Goal: Communication & Community: Ask a question

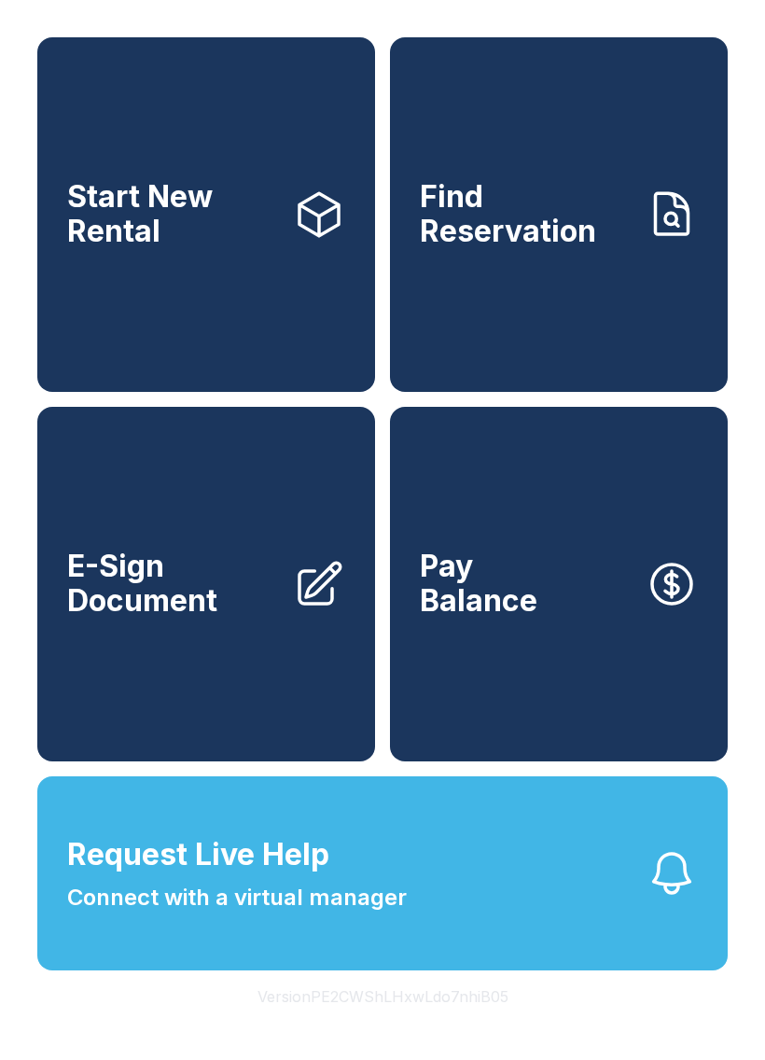
click at [533, 934] on button "Request Live Help Connect with a virtual manager" at bounding box center [382, 874] width 691 height 194
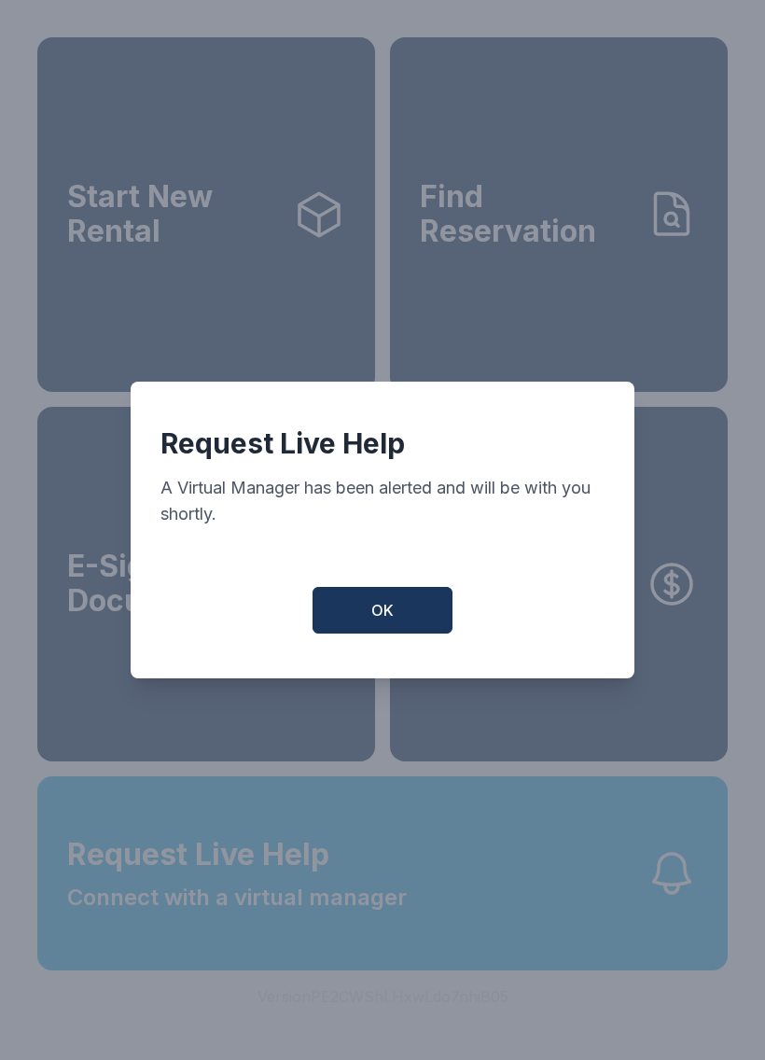
click at [409, 630] on button "OK" at bounding box center [383, 610] width 140 height 47
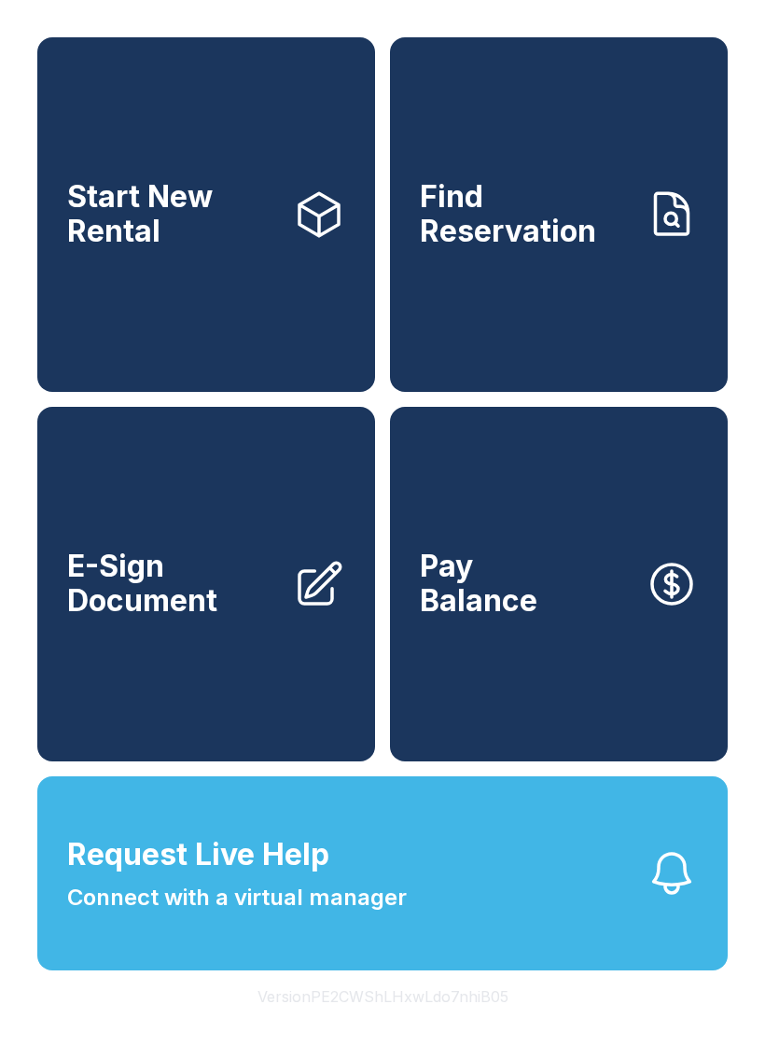
click at [627, 906] on button "Request Live Help Connect with a virtual manager" at bounding box center [382, 874] width 691 height 194
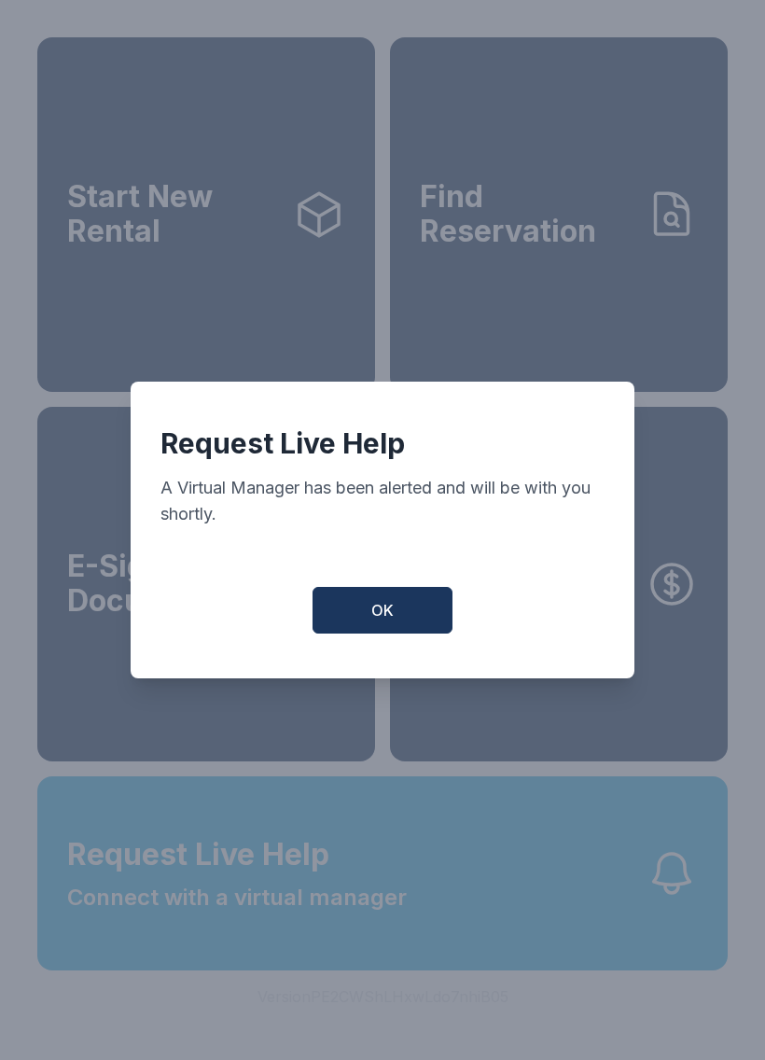
click at [393, 631] on button "OK" at bounding box center [383, 610] width 140 height 47
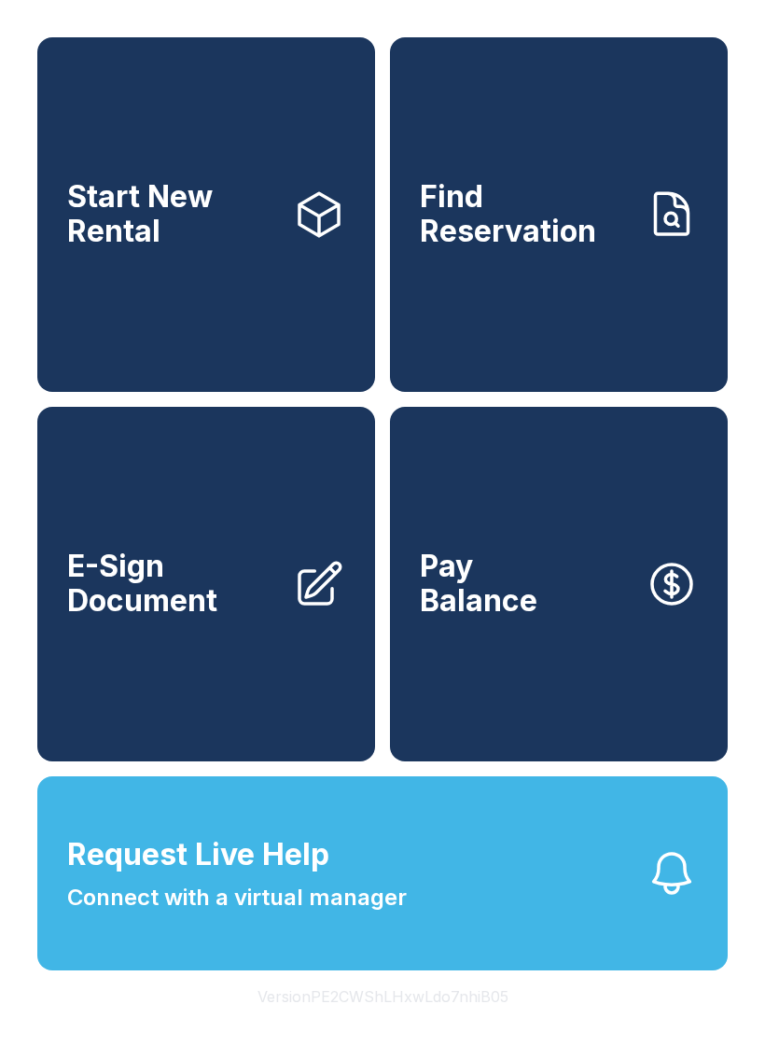
click at [459, 953] on button "Request Live Help Connect with a virtual manager" at bounding box center [382, 874] width 691 height 194
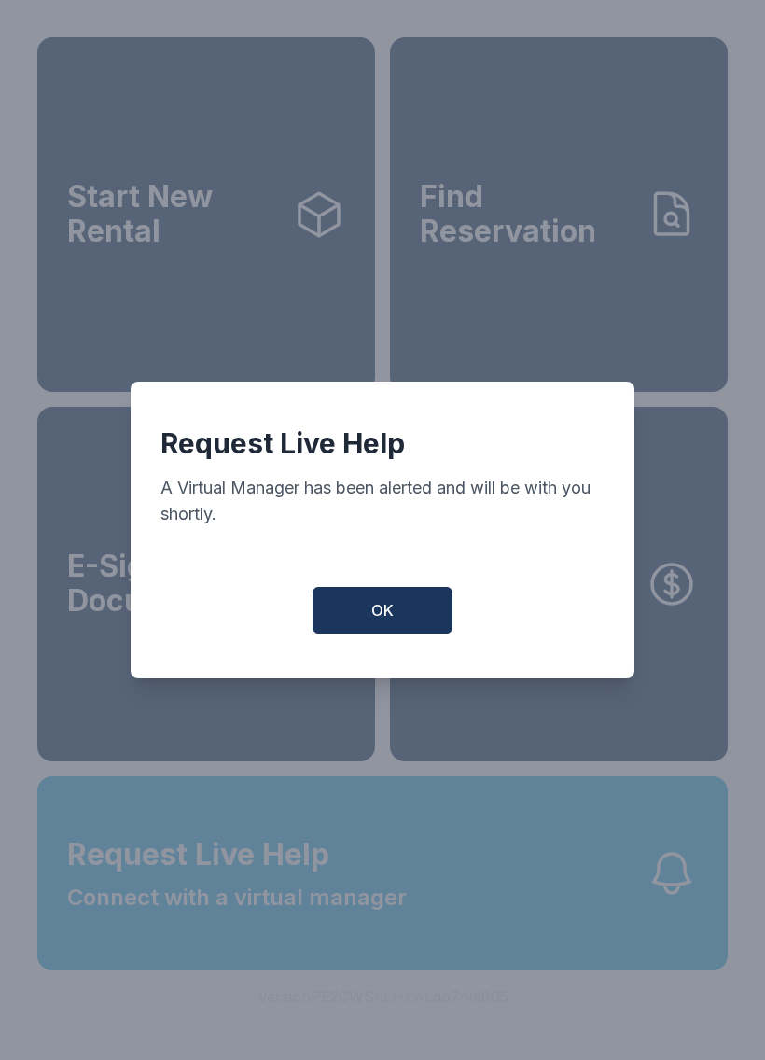
click at [380, 613] on span "OK" at bounding box center [383, 610] width 22 height 22
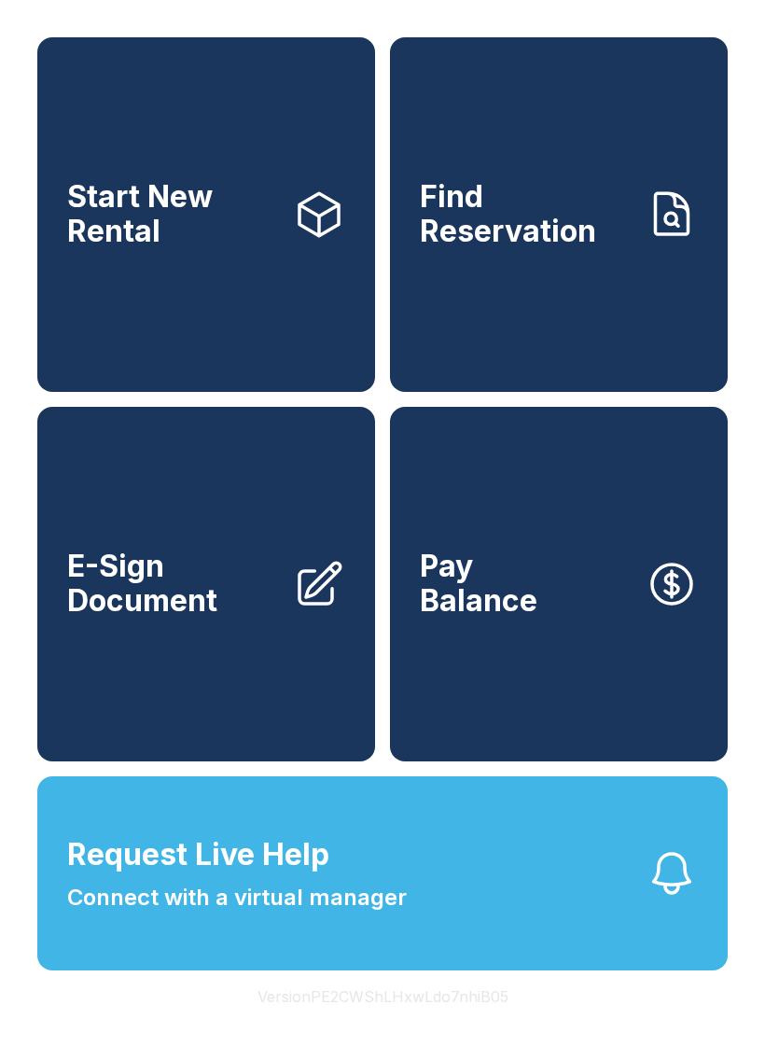
click at [355, 915] on span "Request Live Help Connect with a virtual manager" at bounding box center [237, 874] width 340 height 82
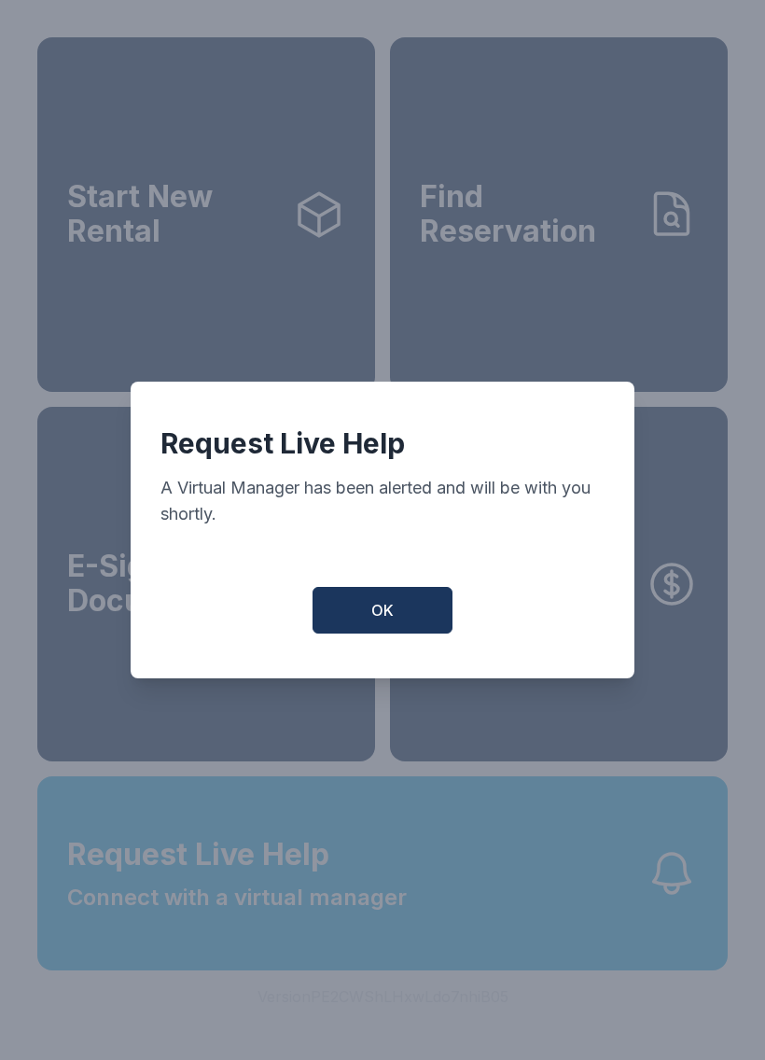
click at [409, 617] on button "OK" at bounding box center [383, 610] width 140 height 47
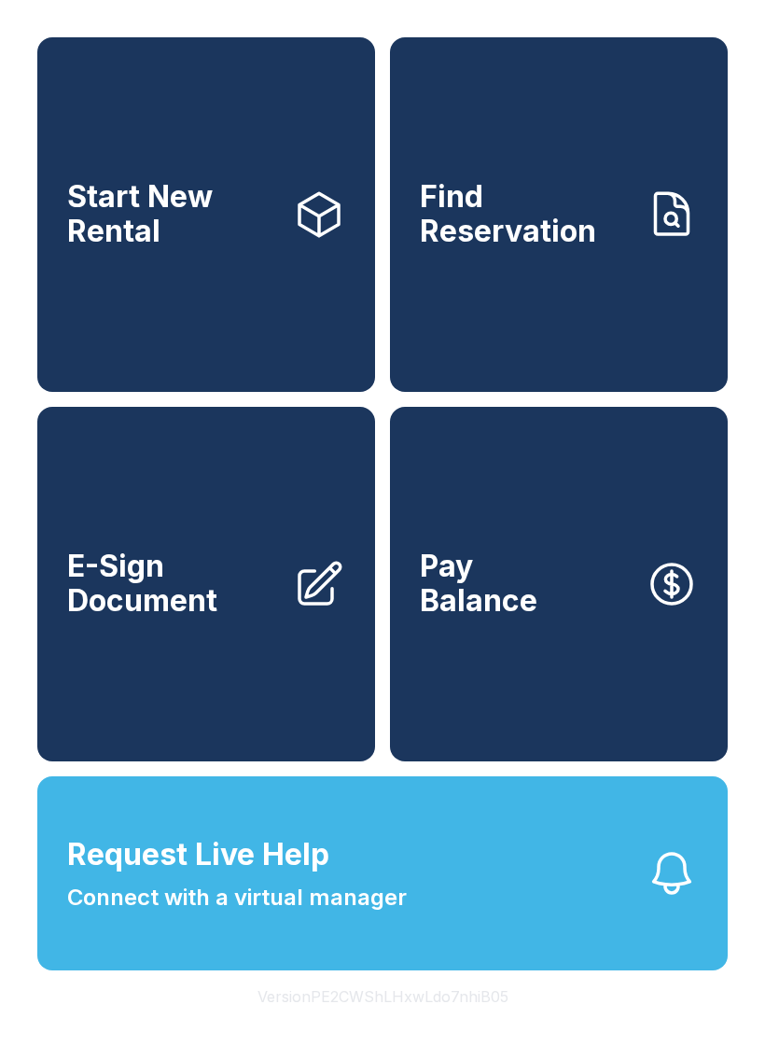
click at [684, 893] on icon "button" at bounding box center [672, 873] width 36 height 39
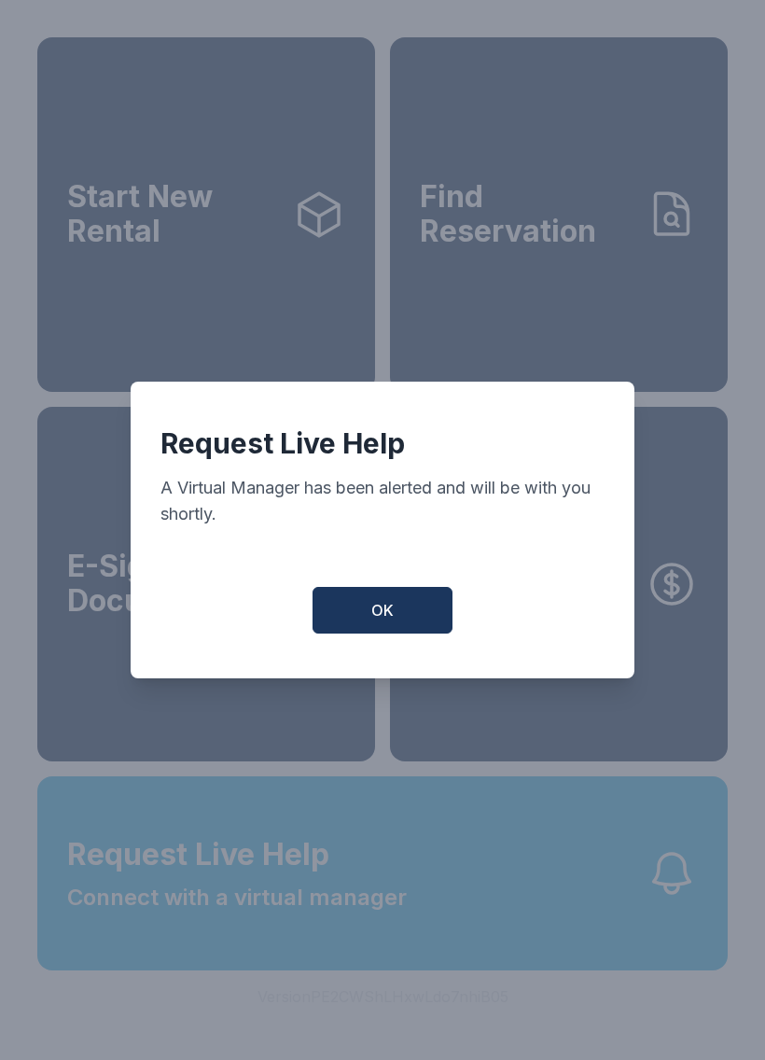
click at [420, 627] on button "OK" at bounding box center [383, 610] width 140 height 47
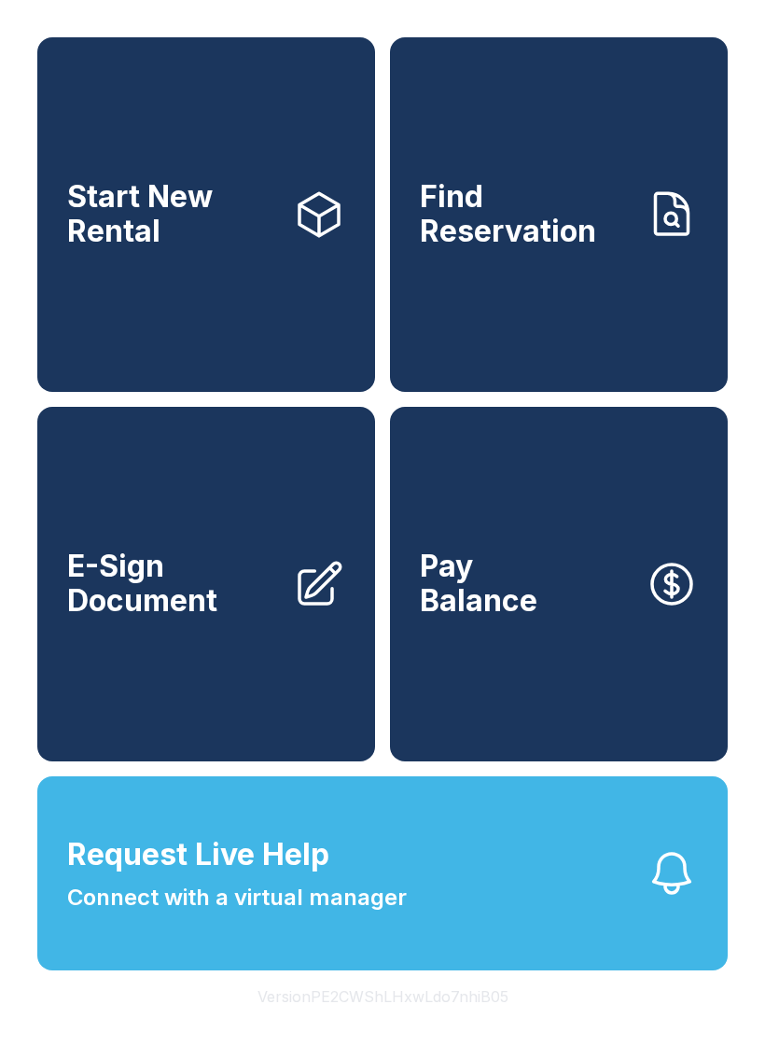
click at [459, 877] on button "Request Live Help Connect with a virtual manager" at bounding box center [382, 874] width 691 height 194
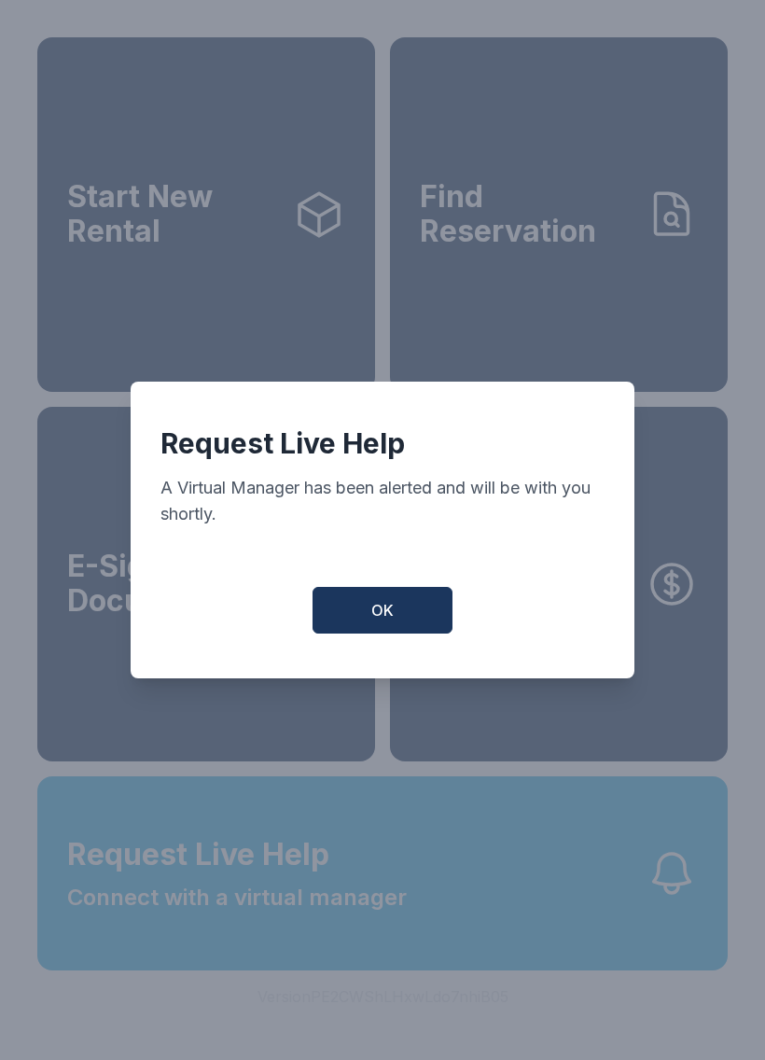
click at [428, 631] on button "OK" at bounding box center [383, 610] width 140 height 47
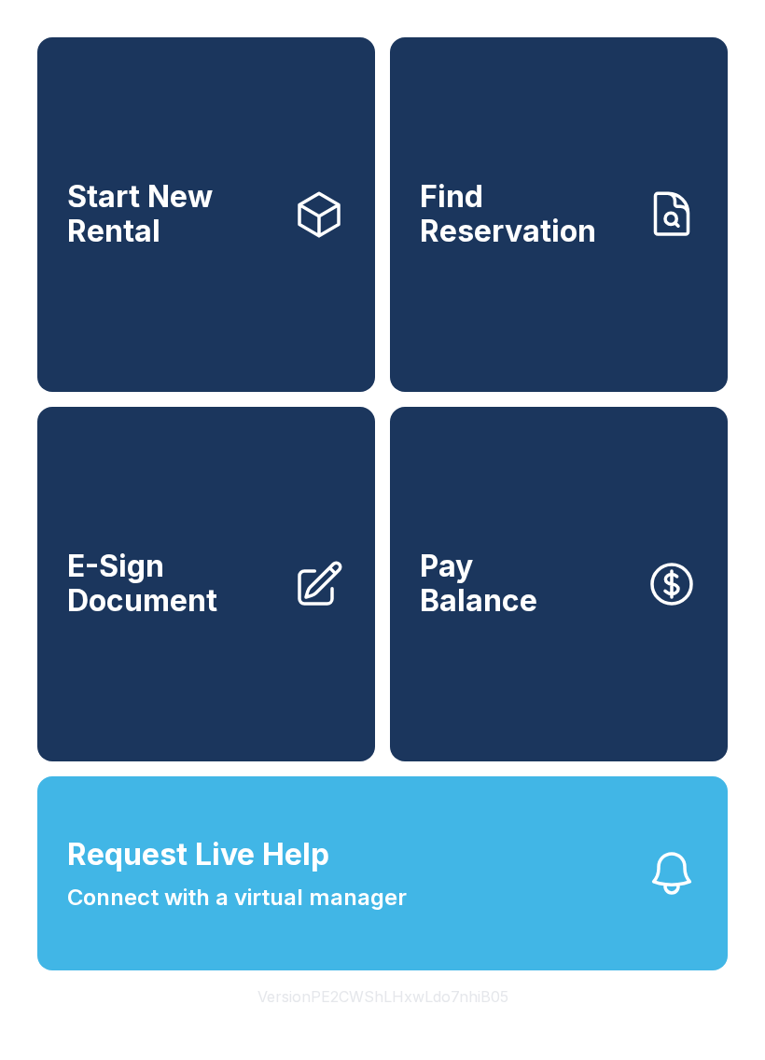
click at [443, 942] on button "Request Live Help Connect with a virtual manager" at bounding box center [382, 874] width 691 height 194
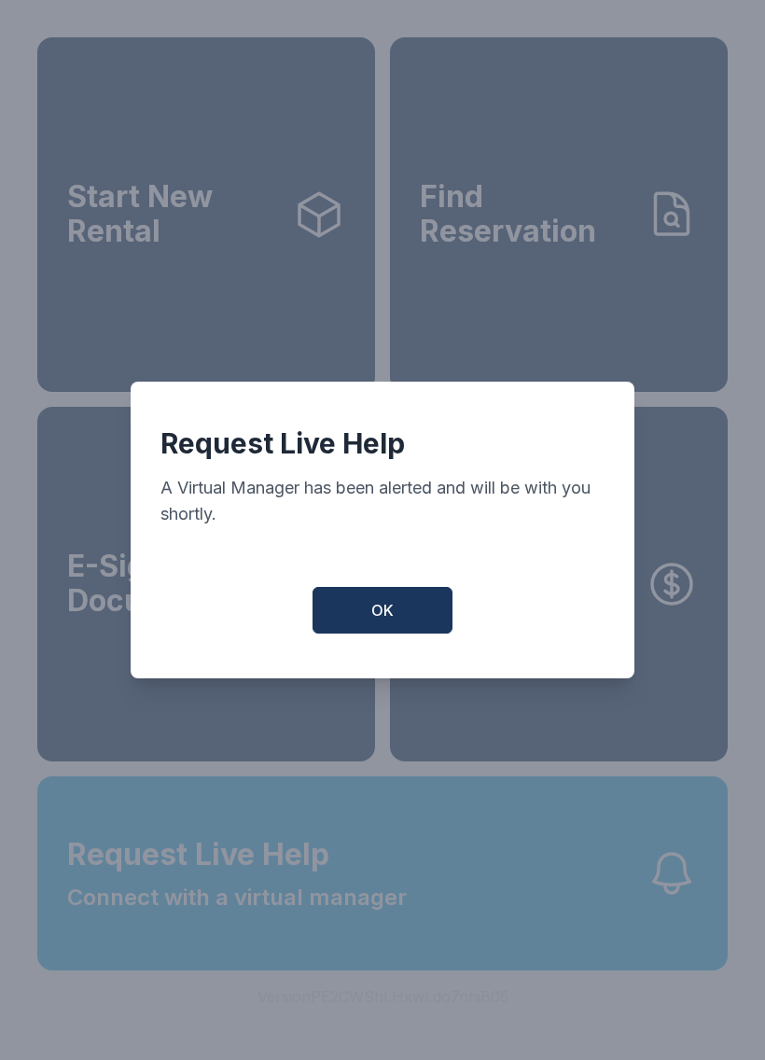
click at [411, 617] on button "OK" at bounding box center [383, 610] width 140 height 47
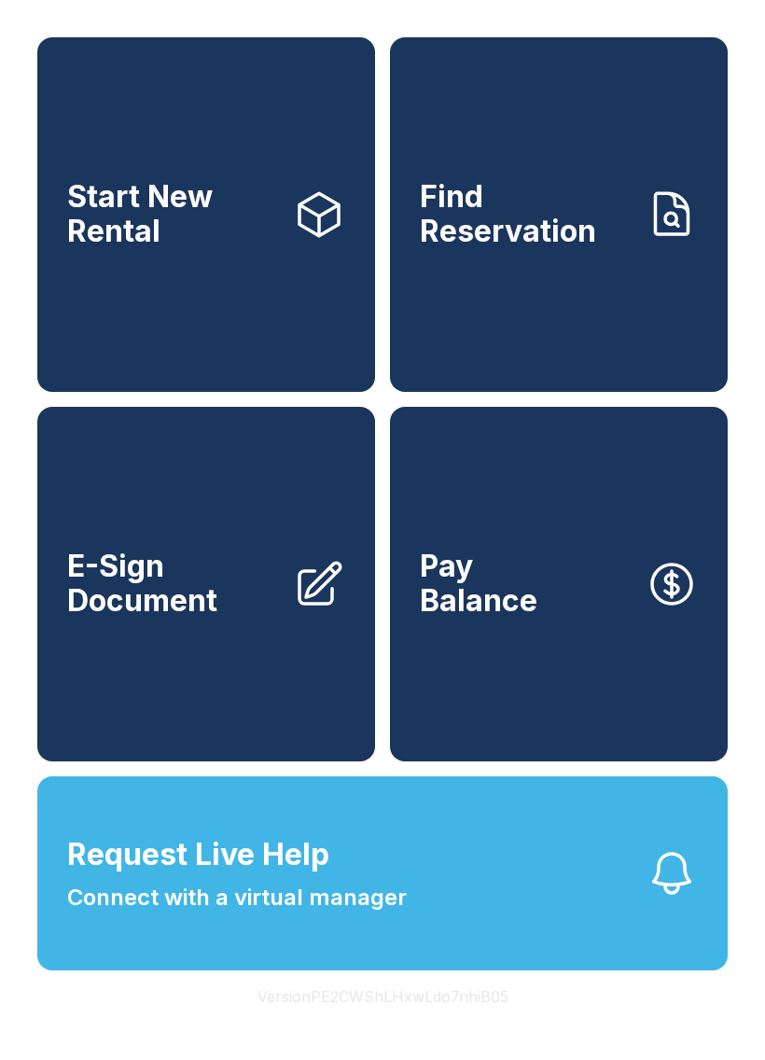
click at [217, 915] on span "Connect with a virtual manager" at bounding box center [237, 898] width 340 height 34
